Goal: Task Accomplishment & Management: Use online tool/utility

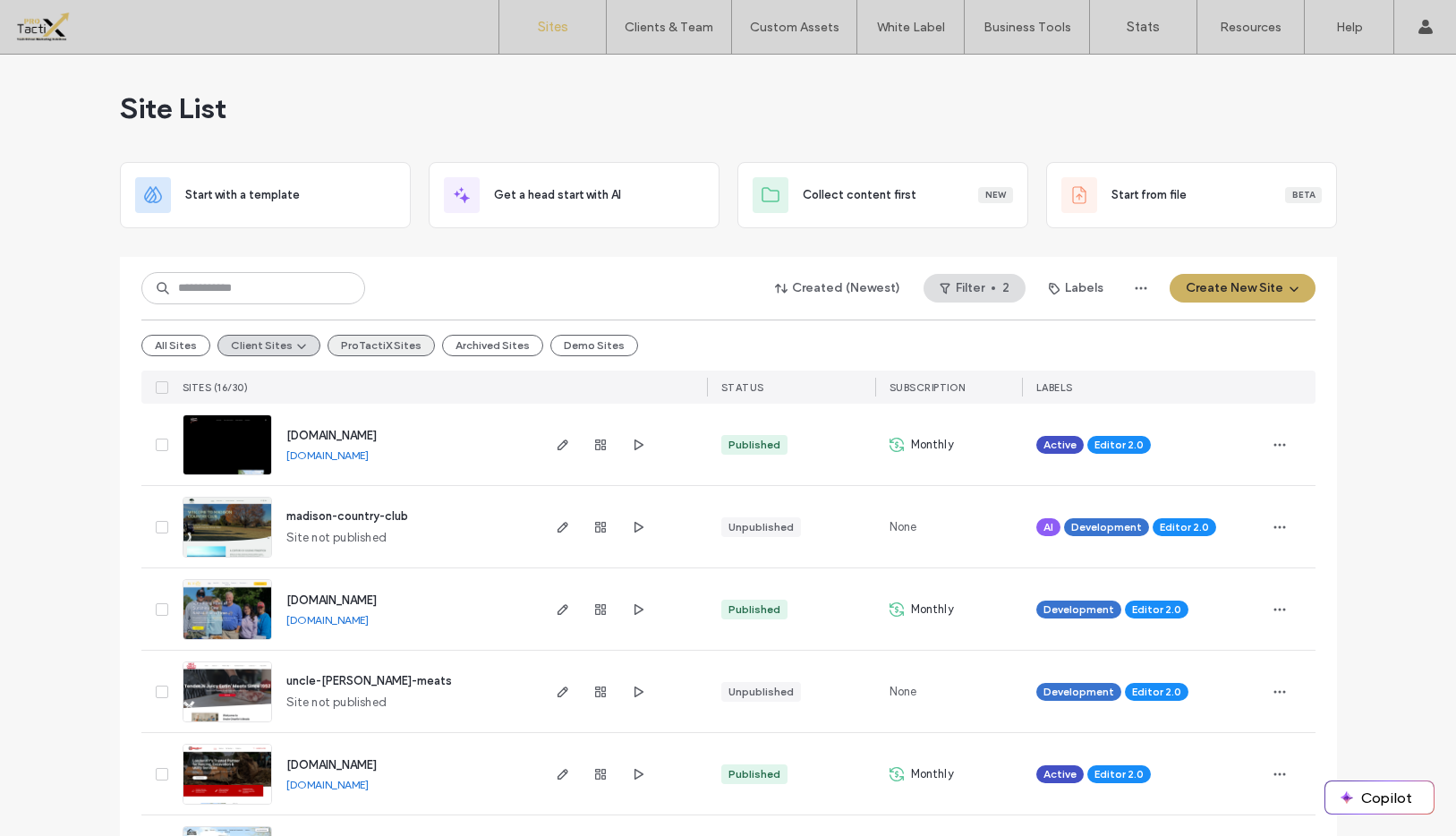
click at [354, 345] on button "ProTactiX Sites" at bounding box center [381, 345] width 107 height 21
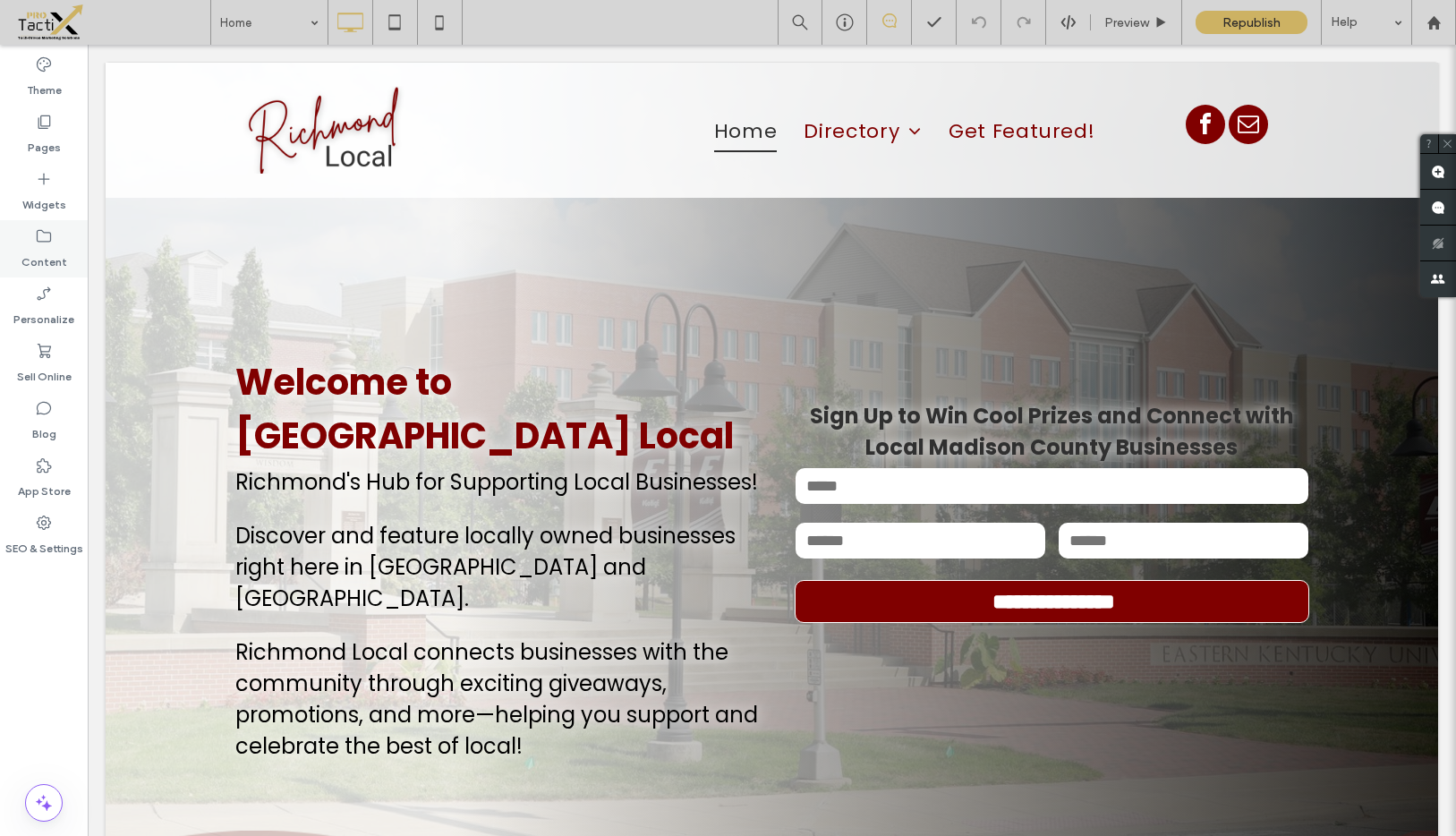
click at [42, 246] on label "Content" at bounding box center [44, 258] width 46 height 25
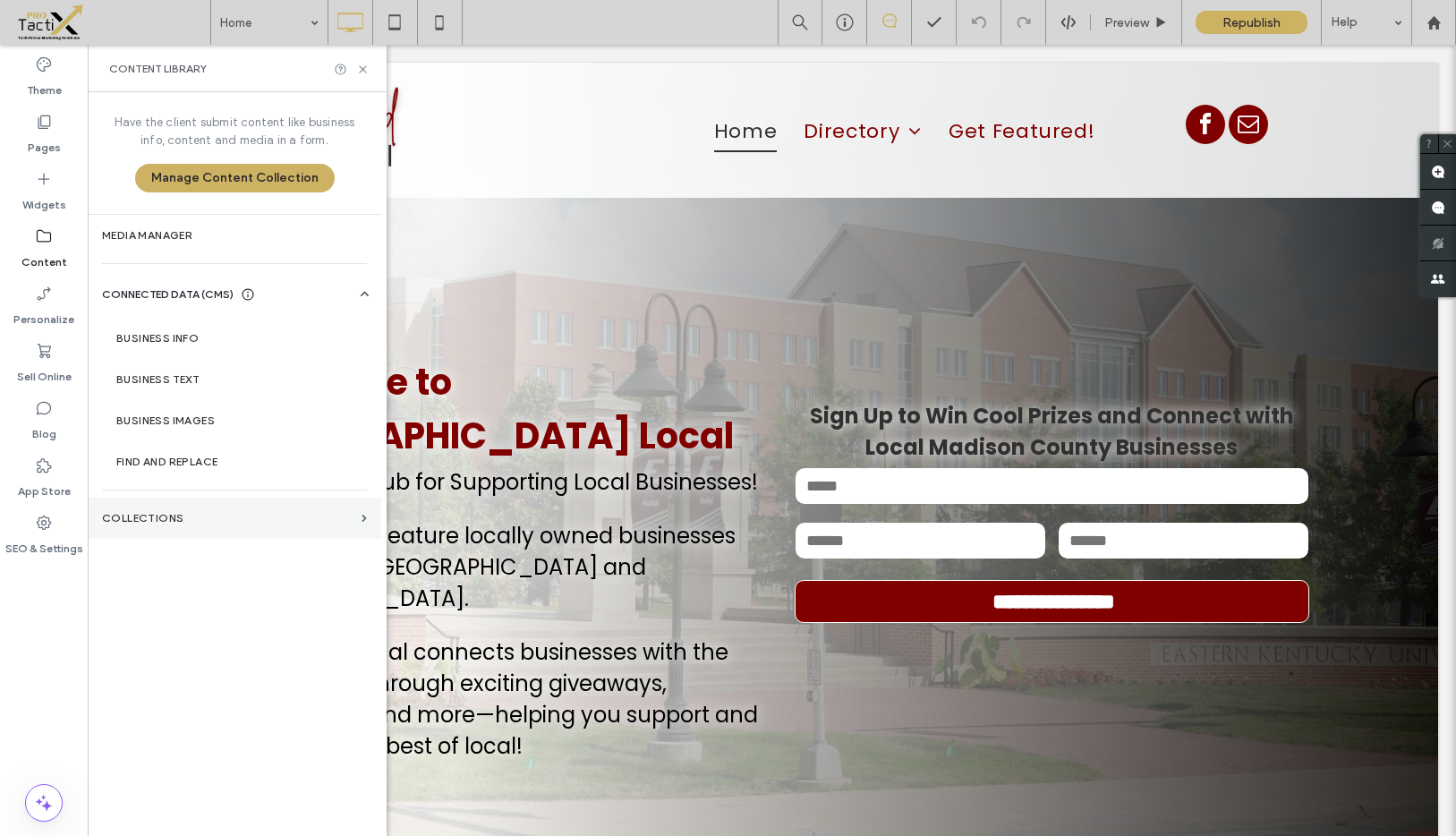
click at [175, 513] on label "Collections" at bounding box center [228, 518] width 252 height 12
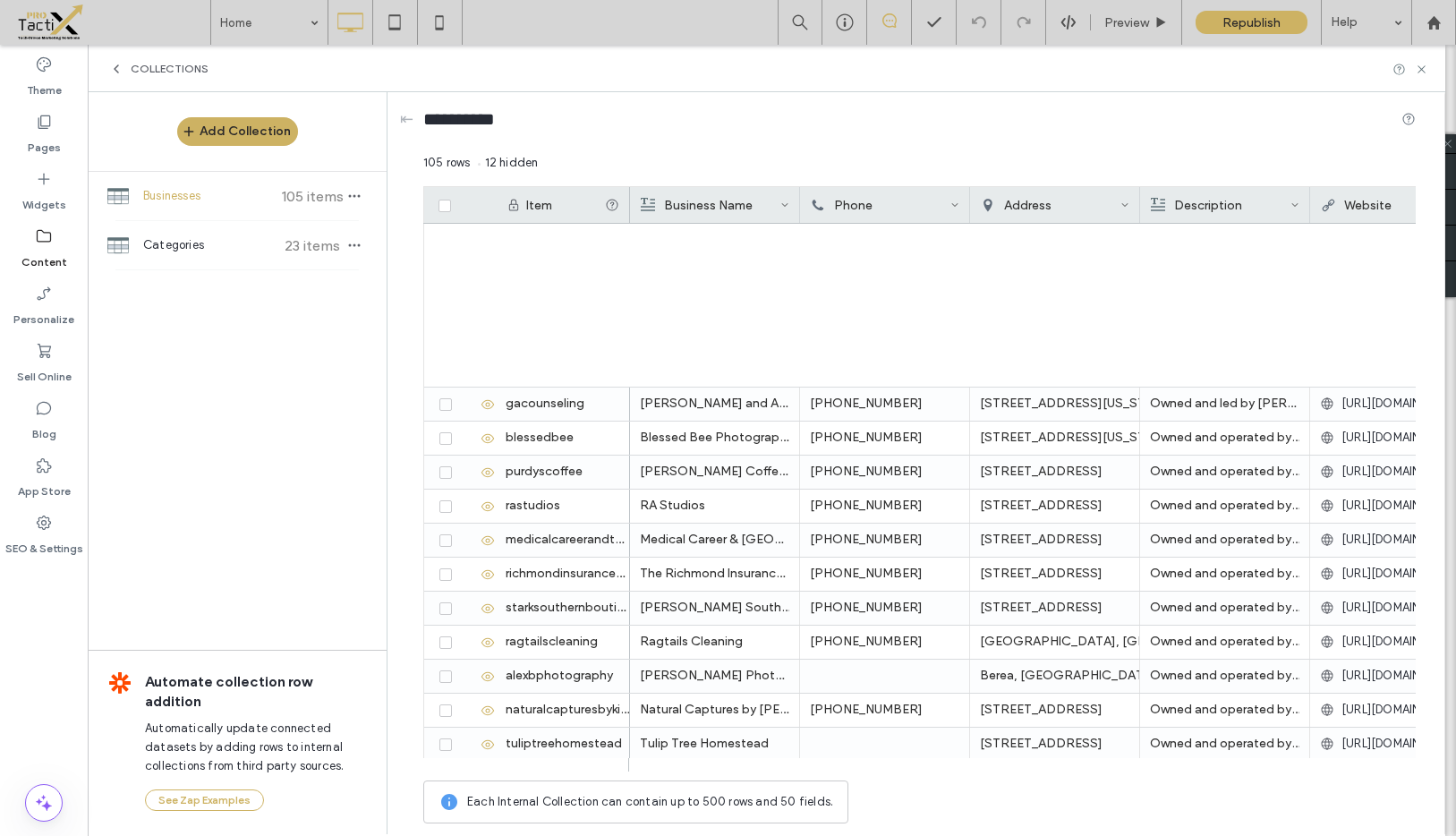
scroll to position [3071, 0]
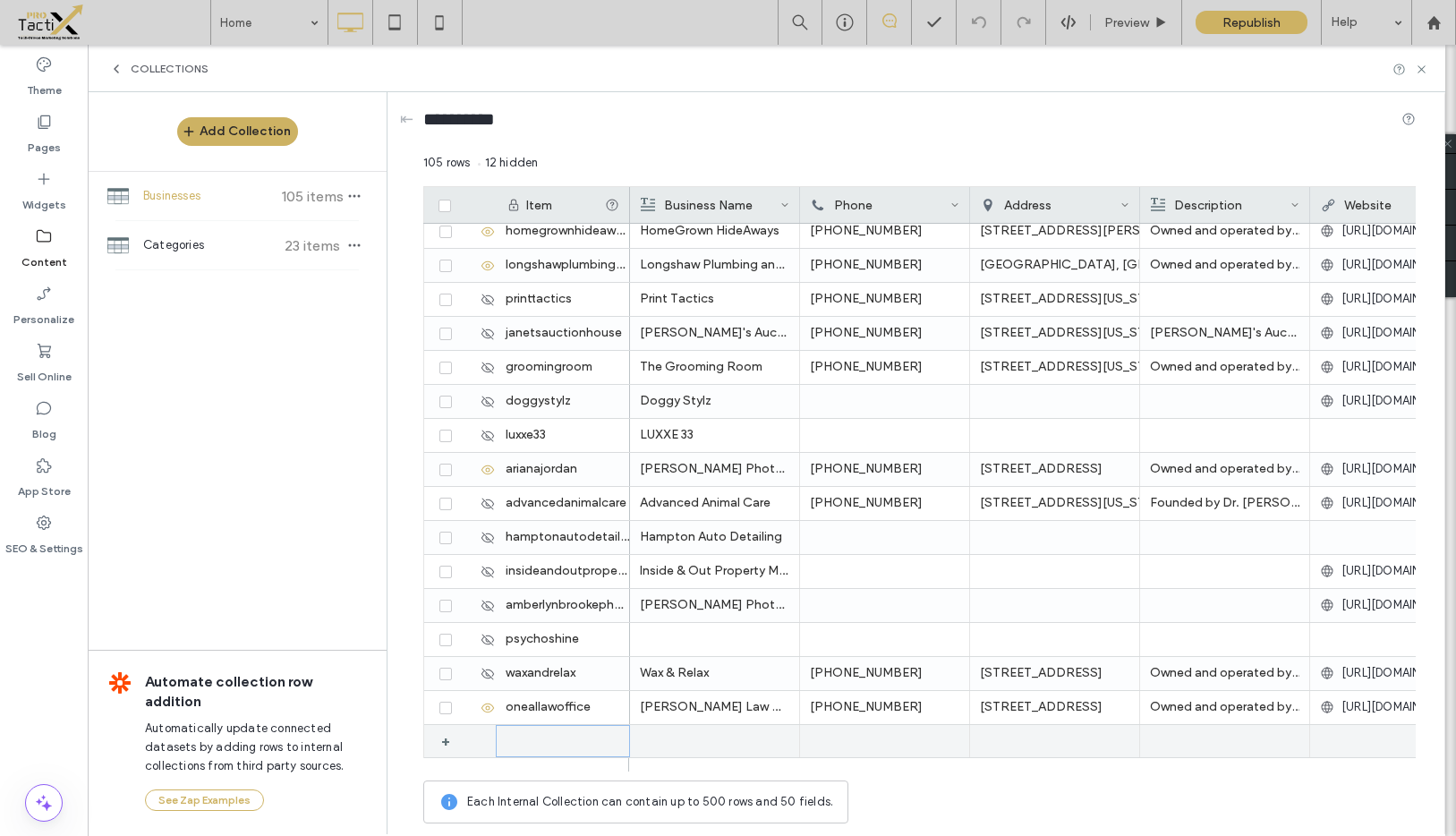
click at [545, 741] on div at bounding box center [563, 741] width 135 height 32
click at [534, 740] on div "1" at bounding box center [563, 741] width 135 height 33
type input "**********"
click at [857, 743] on div at bounding box center [885, 741] width 170 height 33
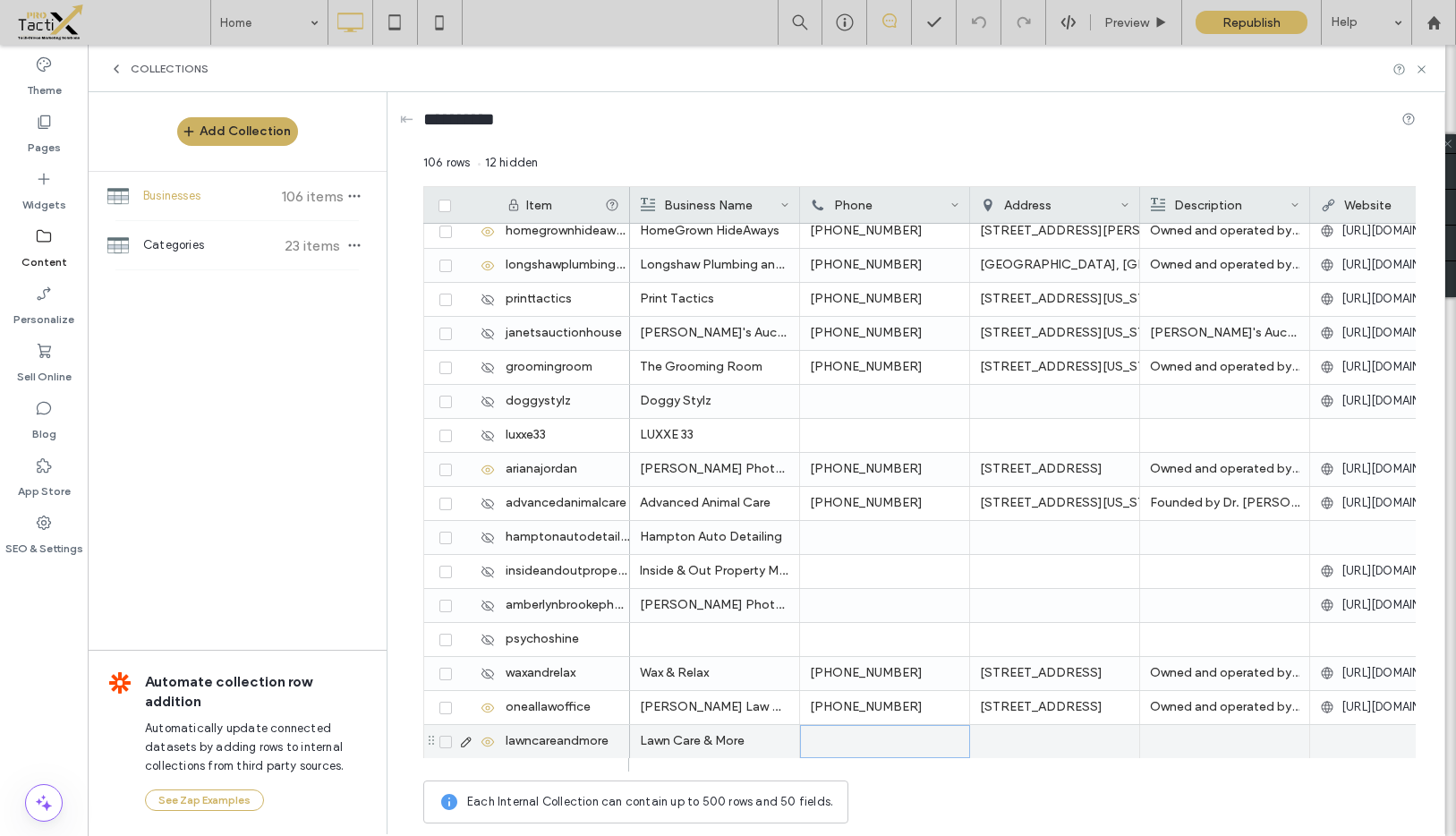
click at [855, 739] on div at bounding box center [885, 741] width 170 height 33
click at [846, 742] on div at bounding box center [885, 741] width 170 height 33
drag, startPoint x: 812, startPoint y: 745, endPoint x: 968, endPoint y: 752, distance: 156.2
click at [813, 745] on input "**********" at bounding box center [885, 742] width 168 height 32
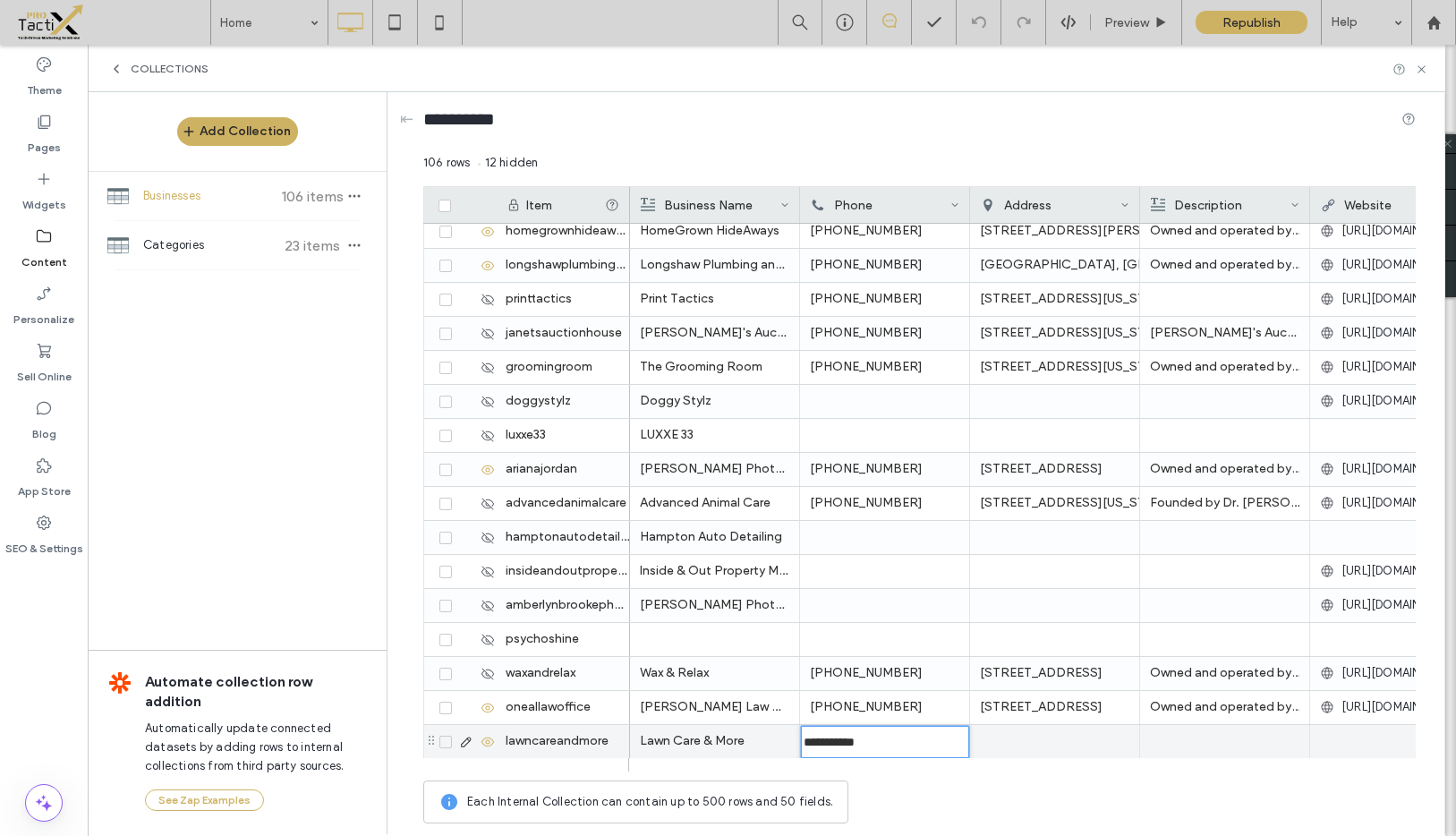
type input "**********"
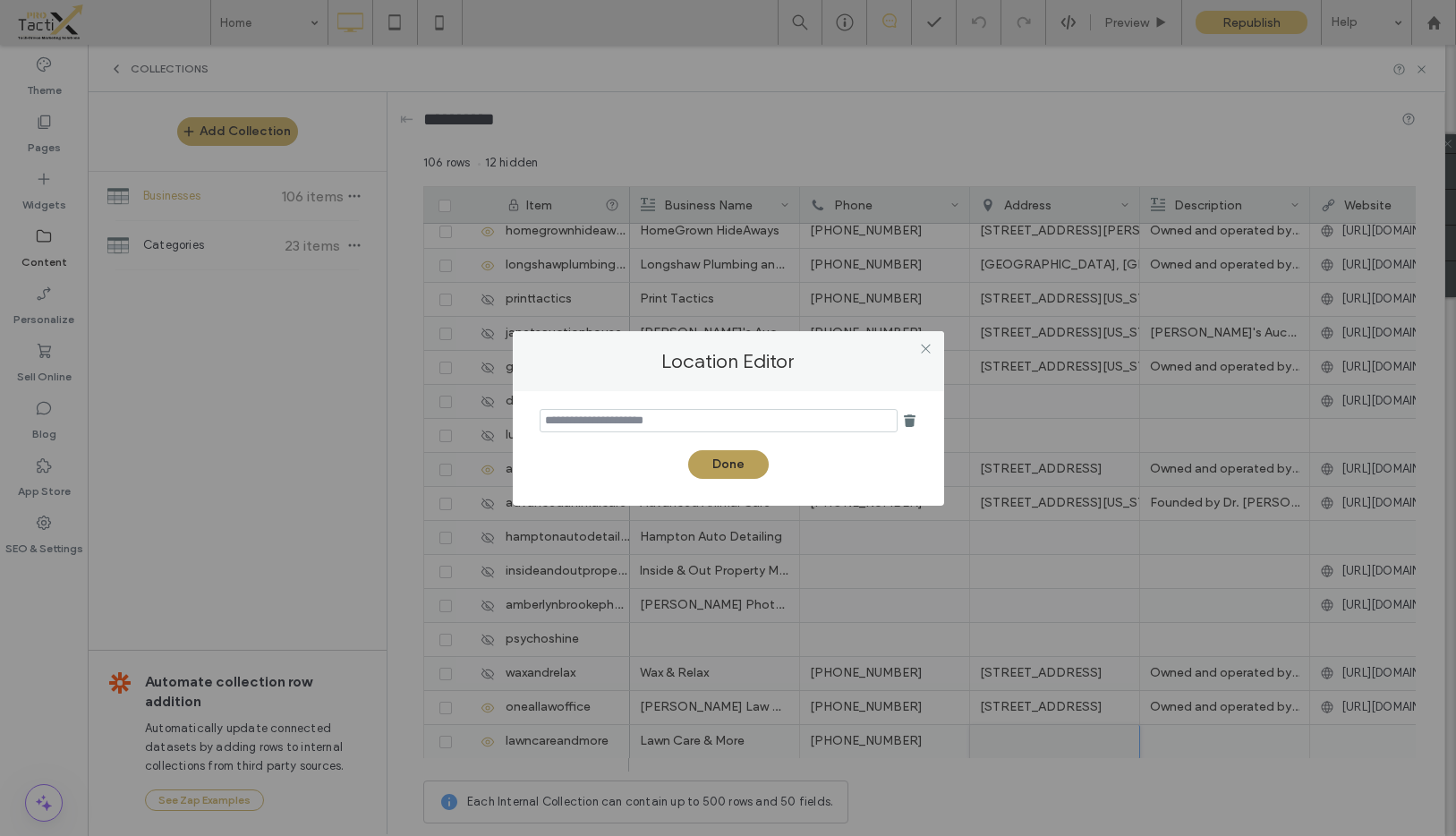
click at [752, 471] on button "Done" at bounding box center [728, 464] width 80 height 29
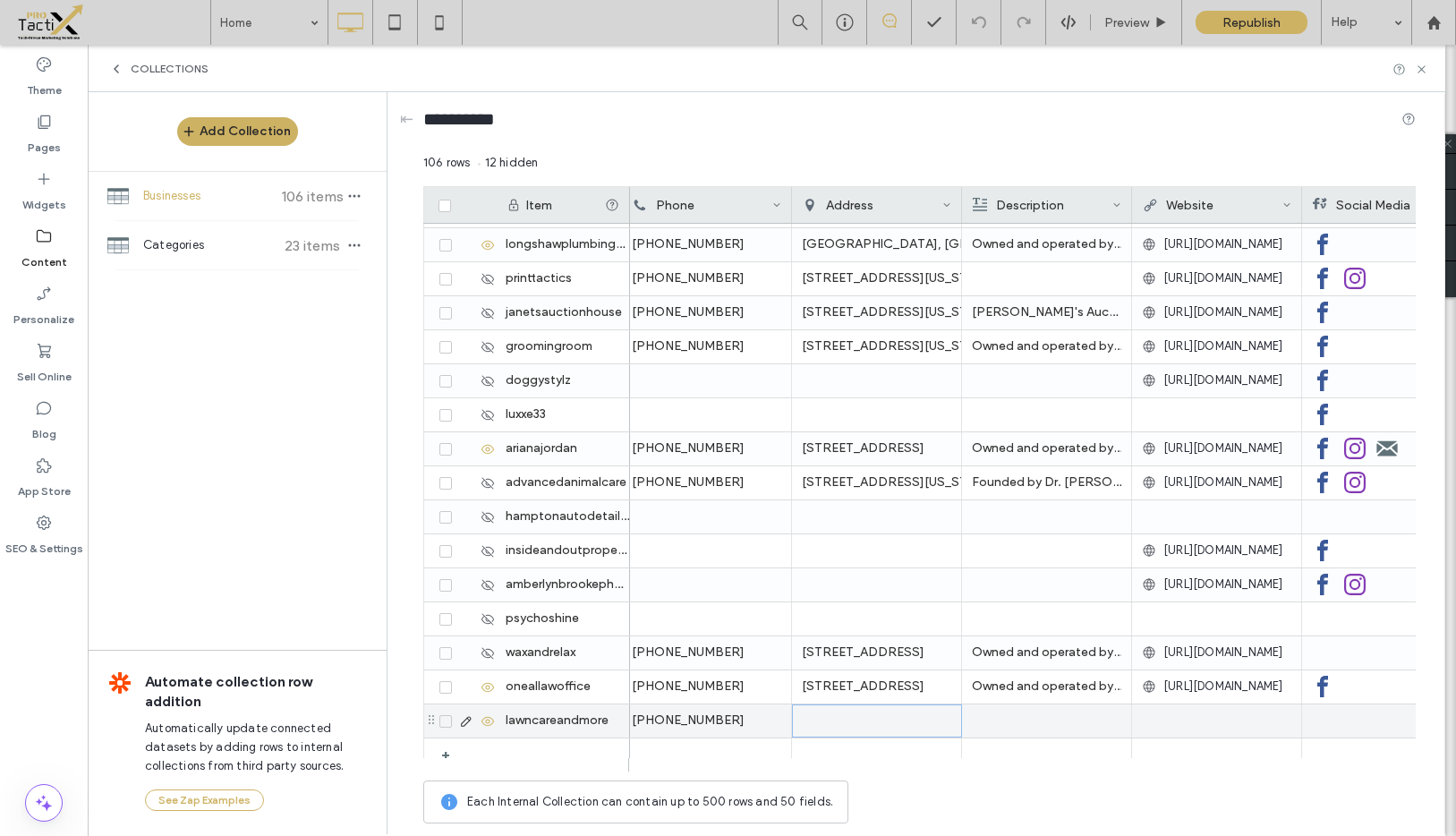
scroll to position [3105, 0]
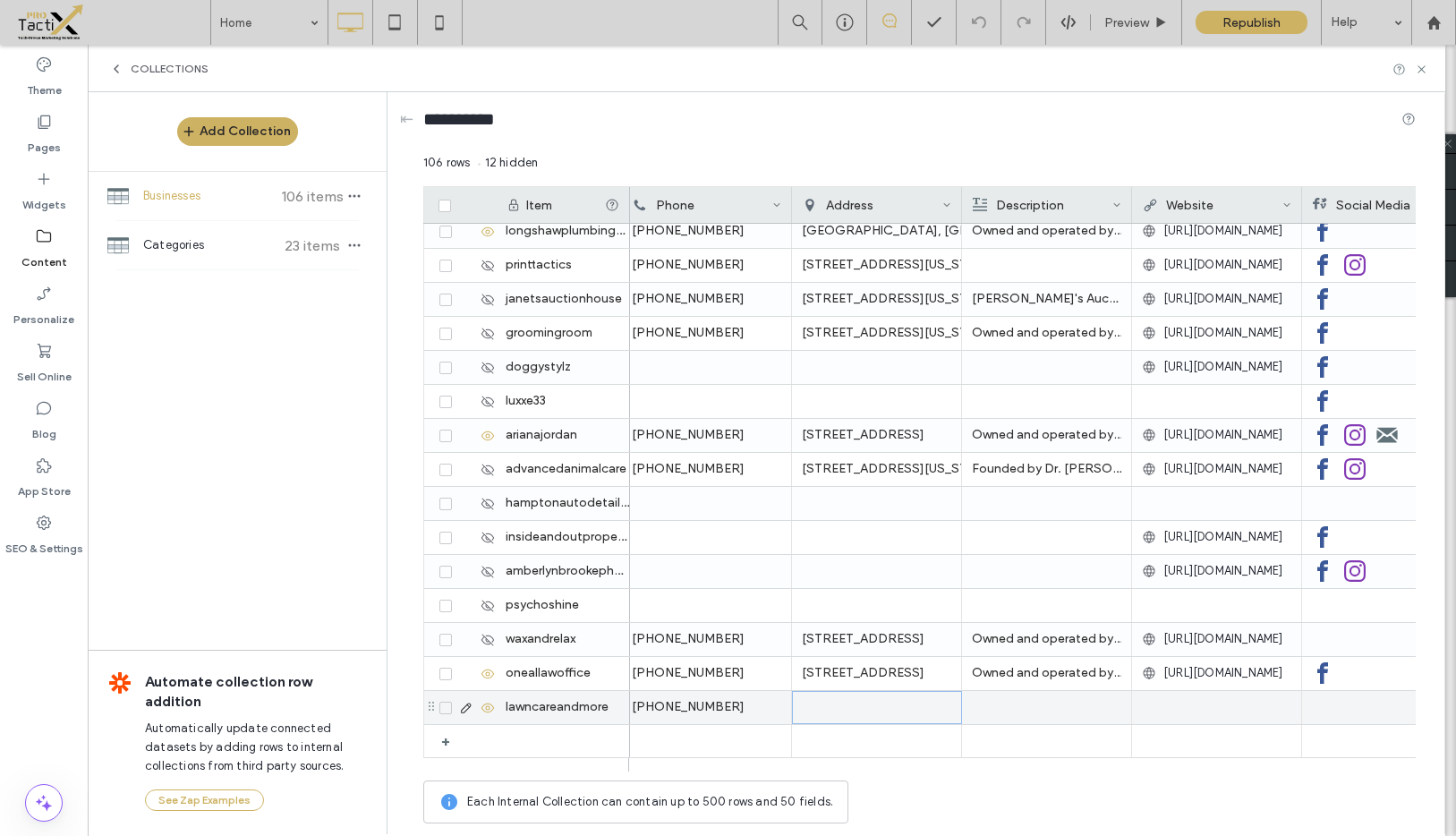
click at [485, 708] on use at bounding box center [487, 706] width 12 height 9
